Goal: Use online tool/utility: Utilize a website feature to perform a specific function

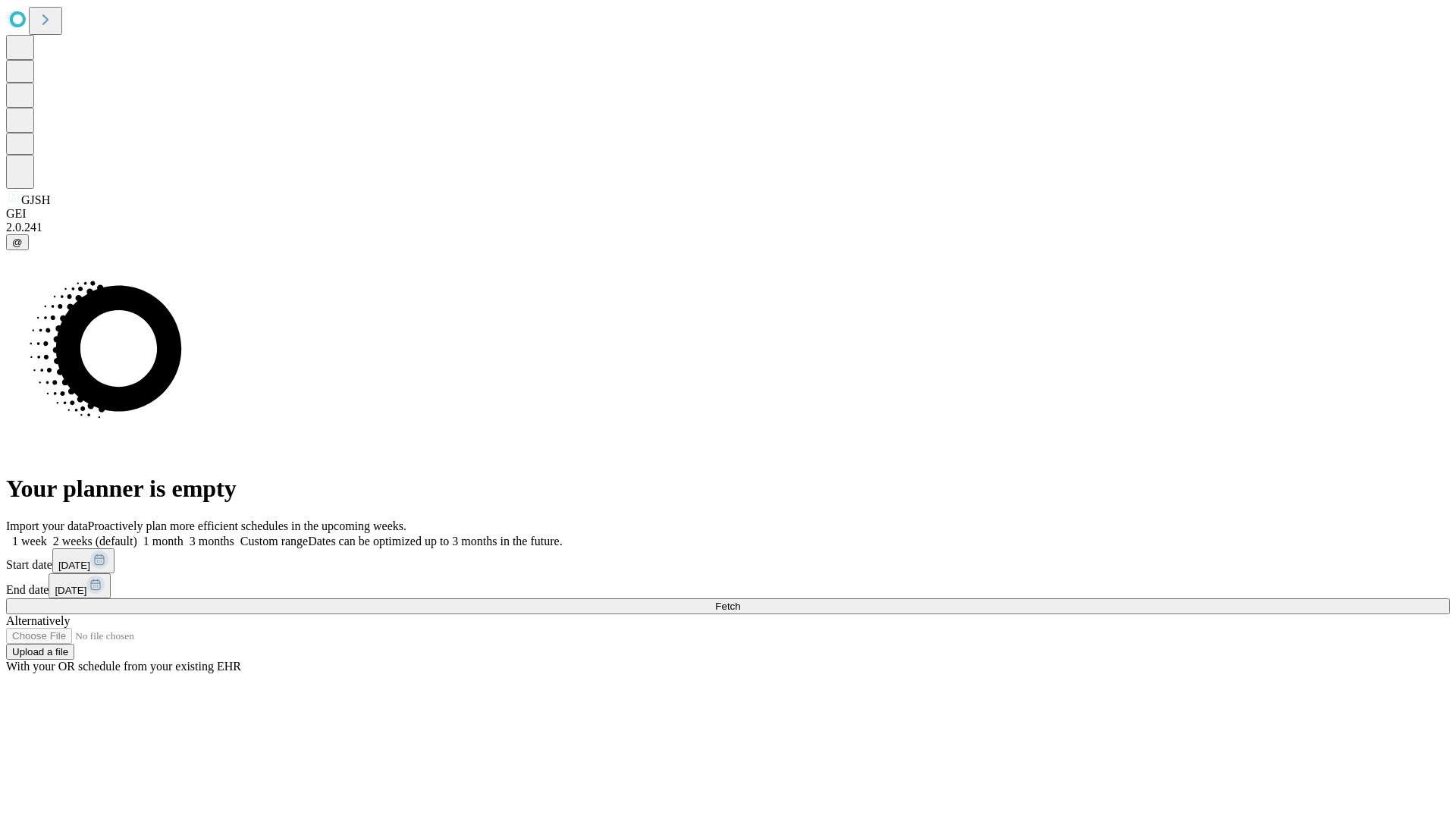
click at [740, 601] on span "Fetch" at bounding box center [727, 607] width 25 height 11
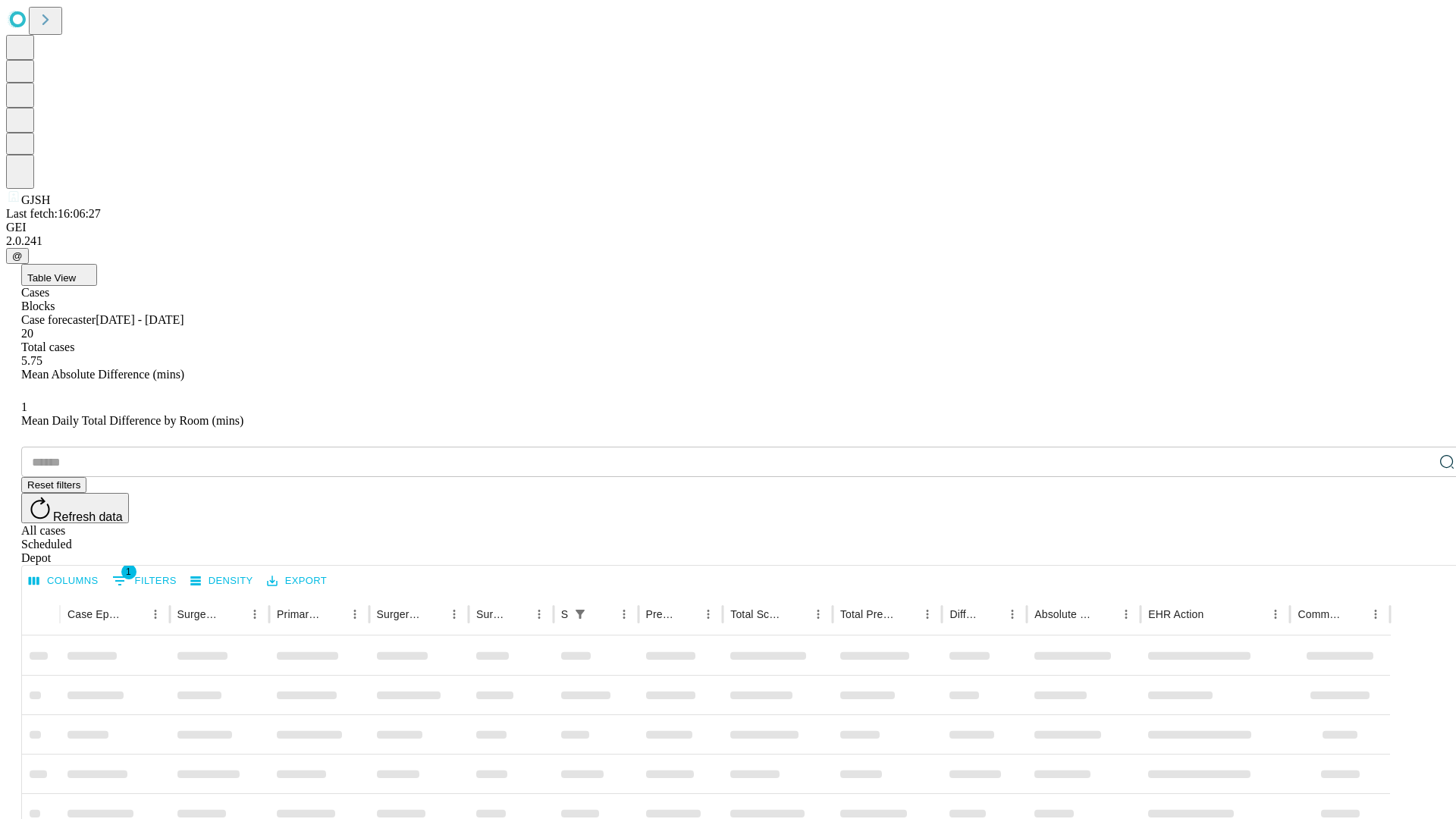
click at [76, 272] on span "Table View" at bounding box center [51, 278] width 49 height 11
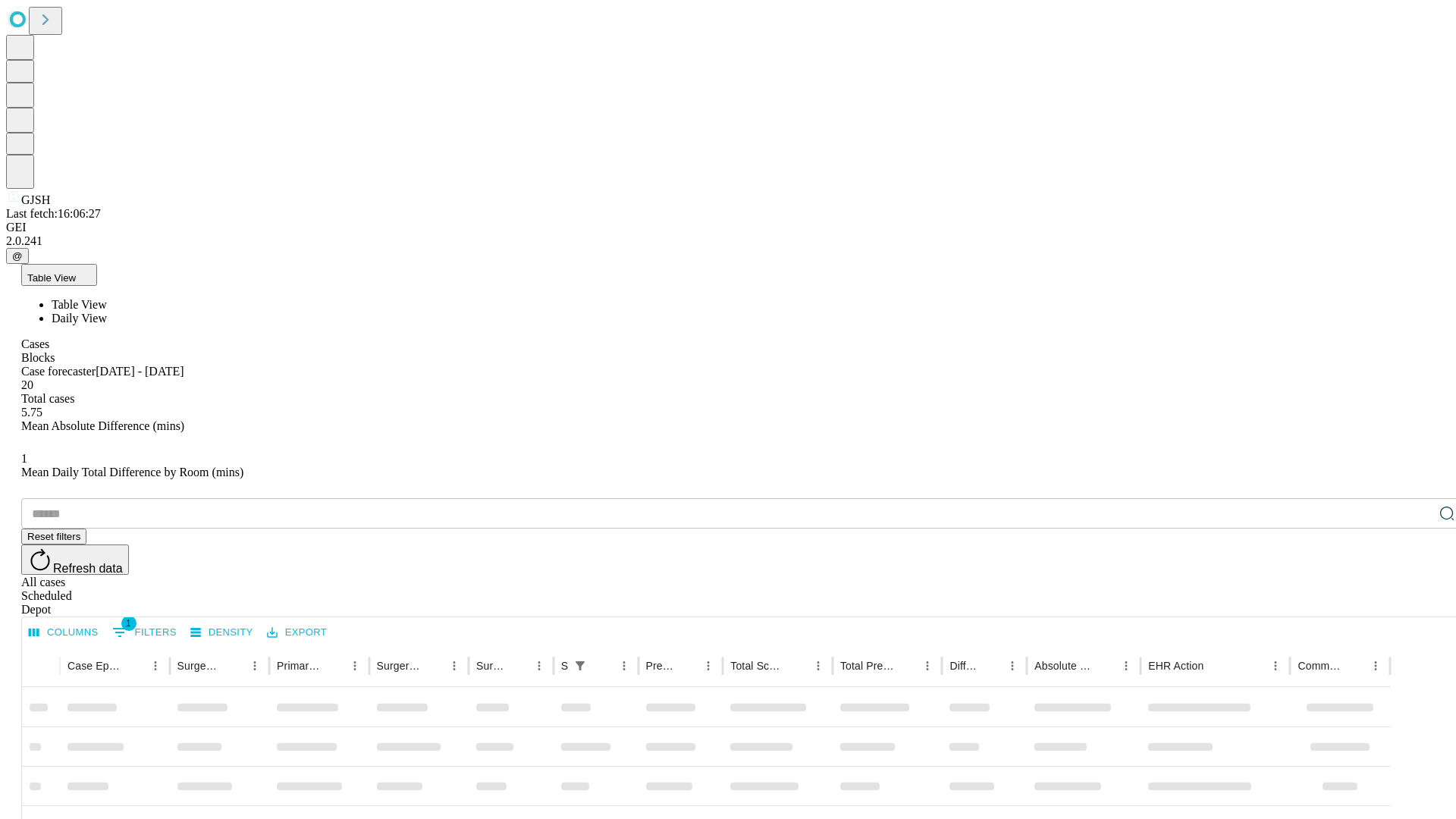
click at [107, 312] on span "Daily View" at bounding box center [79, 318] width 55 height 13
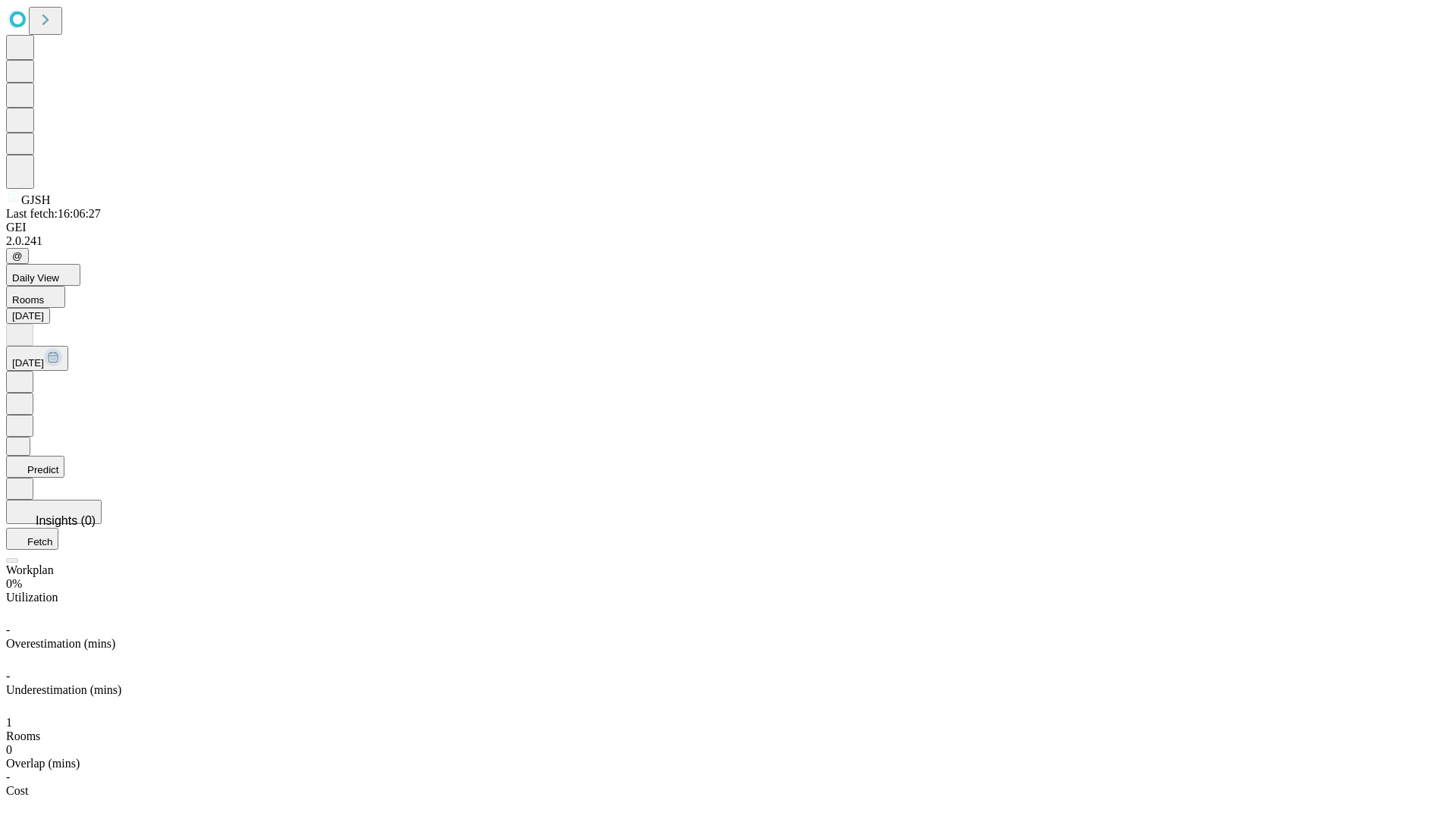
click at [65, 456] on button "Predict" at bounding box center [35, 466] width 58 height 22
